Goal: Task Accomplishment & Management: Use online tool/utility

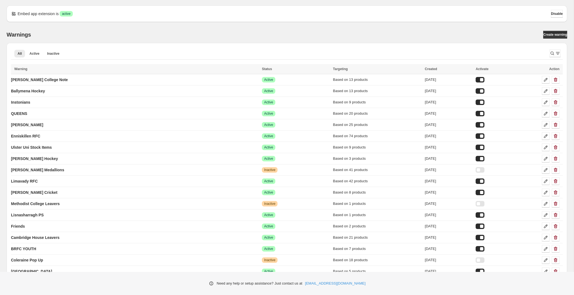
scroll to position [3999, 0]
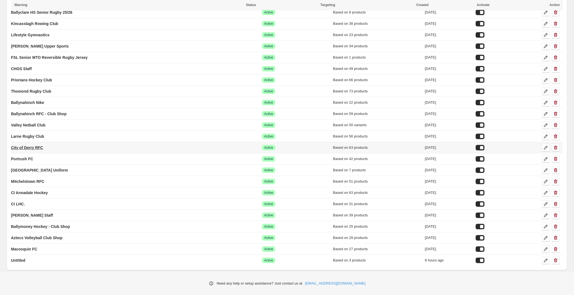
click at [43, 147] on p "City of Derry RFC" at bounding box center [27, 147] width 32 height 5
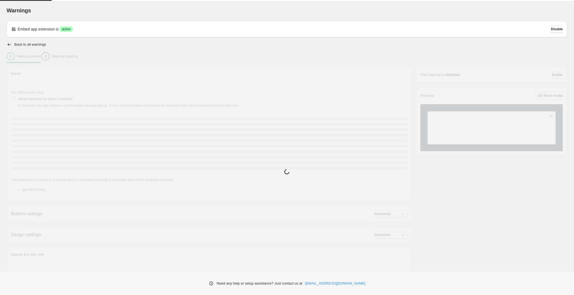
type input "**********"
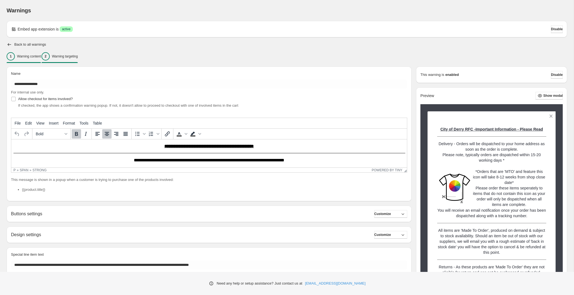
click at [76, 60] on div "2 Warning targeting" at bounding box center [59, 56] width 36 height 8
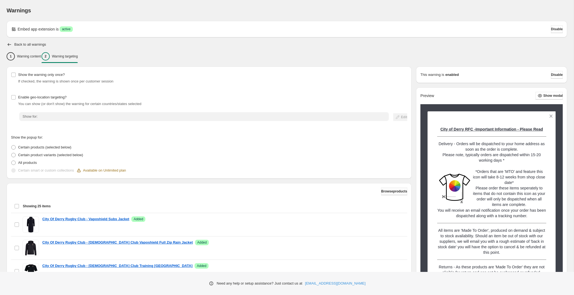
click at [384, 194] on button "Browse products" at bounding box center [394, 191] width 26 height 8
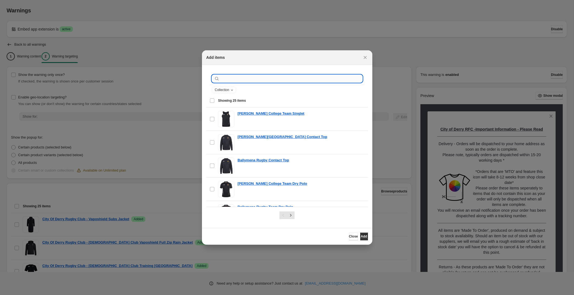
click at [242, 79] on input ":rcs:" at bounding box center [292, 79] width 142 height 8
type input "**********"
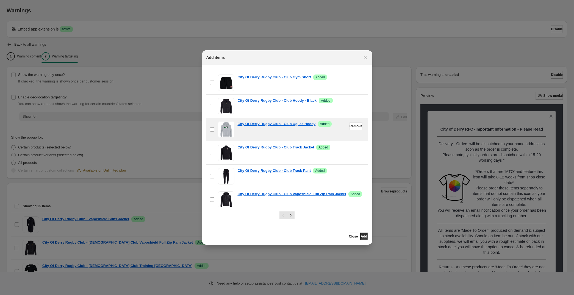
scroll to position [91, 0]
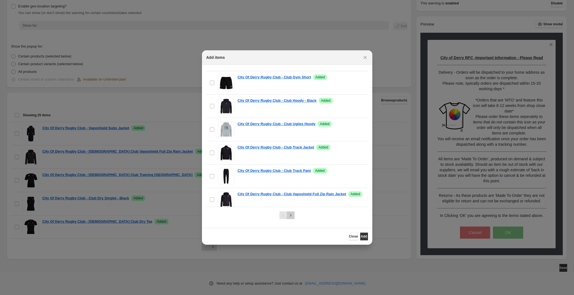
click at [290, 215] on icon "Next" at bounding box center [290, 214] width 5 height 5
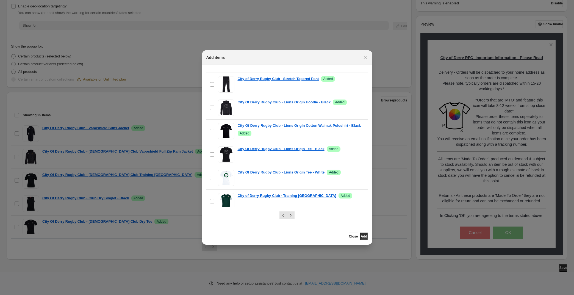
scroll to position [484, 0]
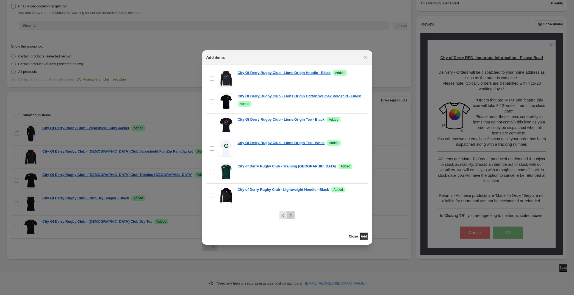
click at [291, 215] on icon "Next" at bounding box center [290, 215] width 1 height 2
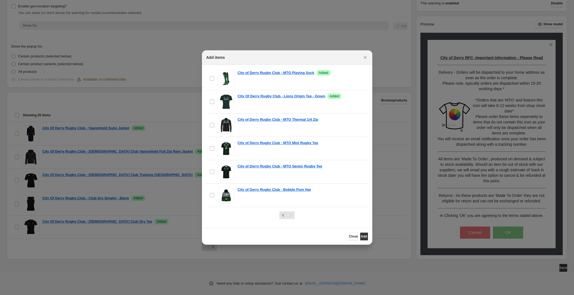
scroll to position [298, 0]
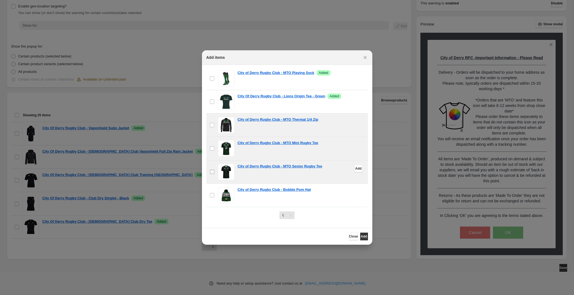
click at [213, 169] on span ":rcs:" at bounding box center [212, 171] width 5 height 5
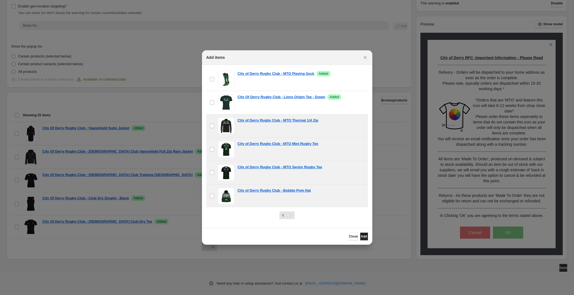
click at [361, 235] on span "Add" at bounding box center [364, 236] width 6 height 4
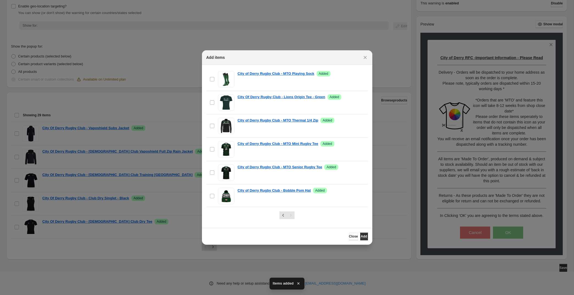
click at [349, 237] on span "Close" at bounding box center [353, 236] width 9 height 4
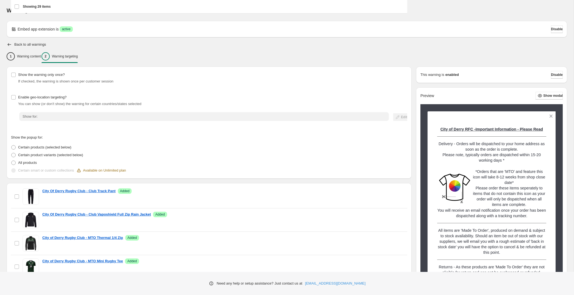
scroll to position [91, 0]
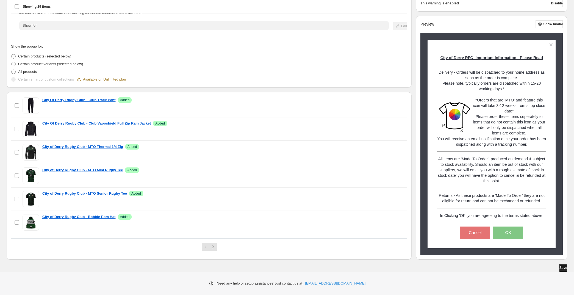
click at [559, 266] on button "Save" at bounding box center [563, 268] width 8 height 8
